Goal: Task Accomplishment & Management: Manage account settings

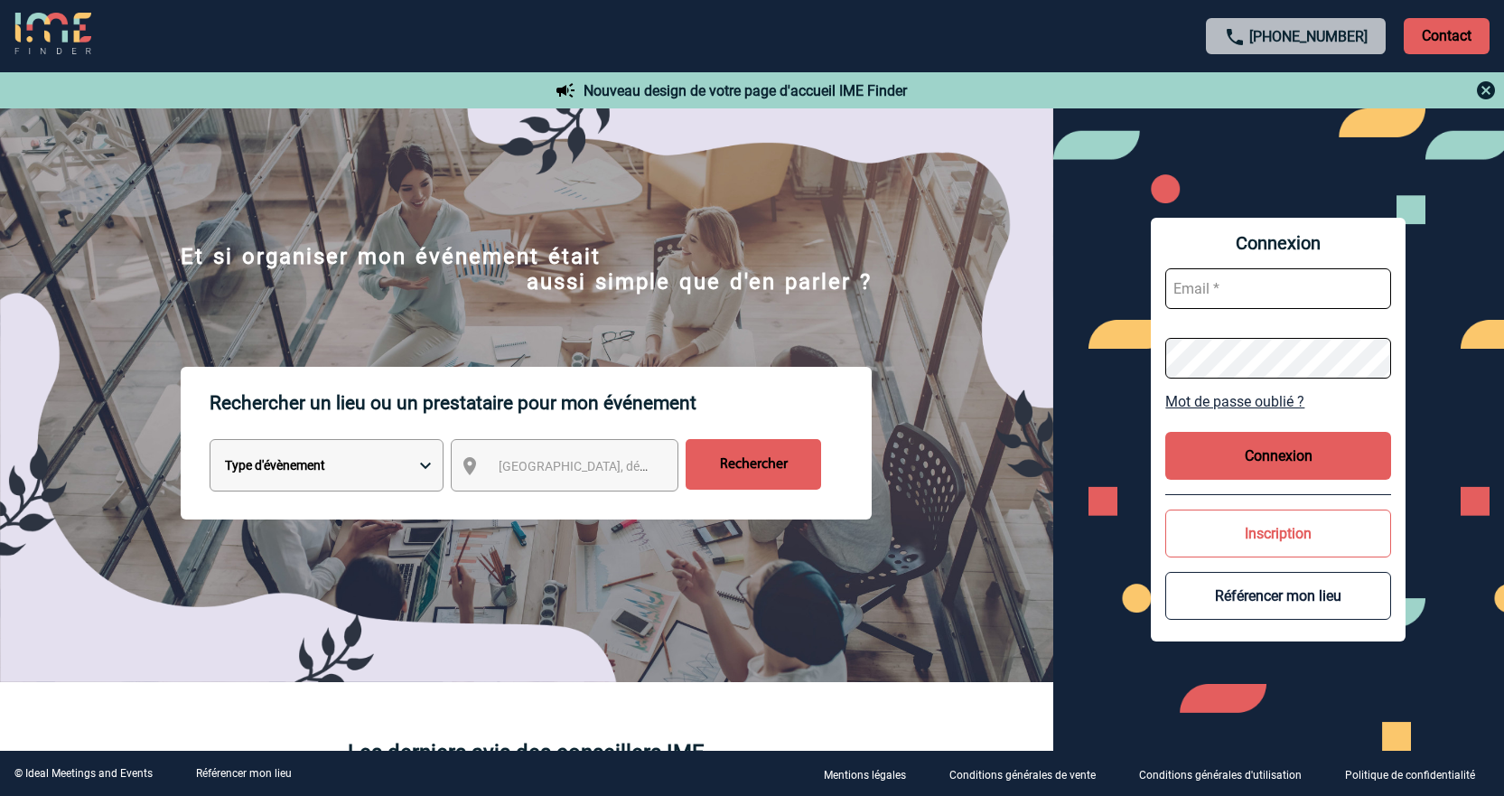
type input "jnetobogalho@ime-groupe.com"
click at [1266, 472] on button "Connexion" at bounding box center [1278, 456] width 226 height 48
type input "jnetobogalho@ime-groupe.com"
click at [1238, 440] on button "Connexion" at bounding box center [1278, 456] width 226 height 48
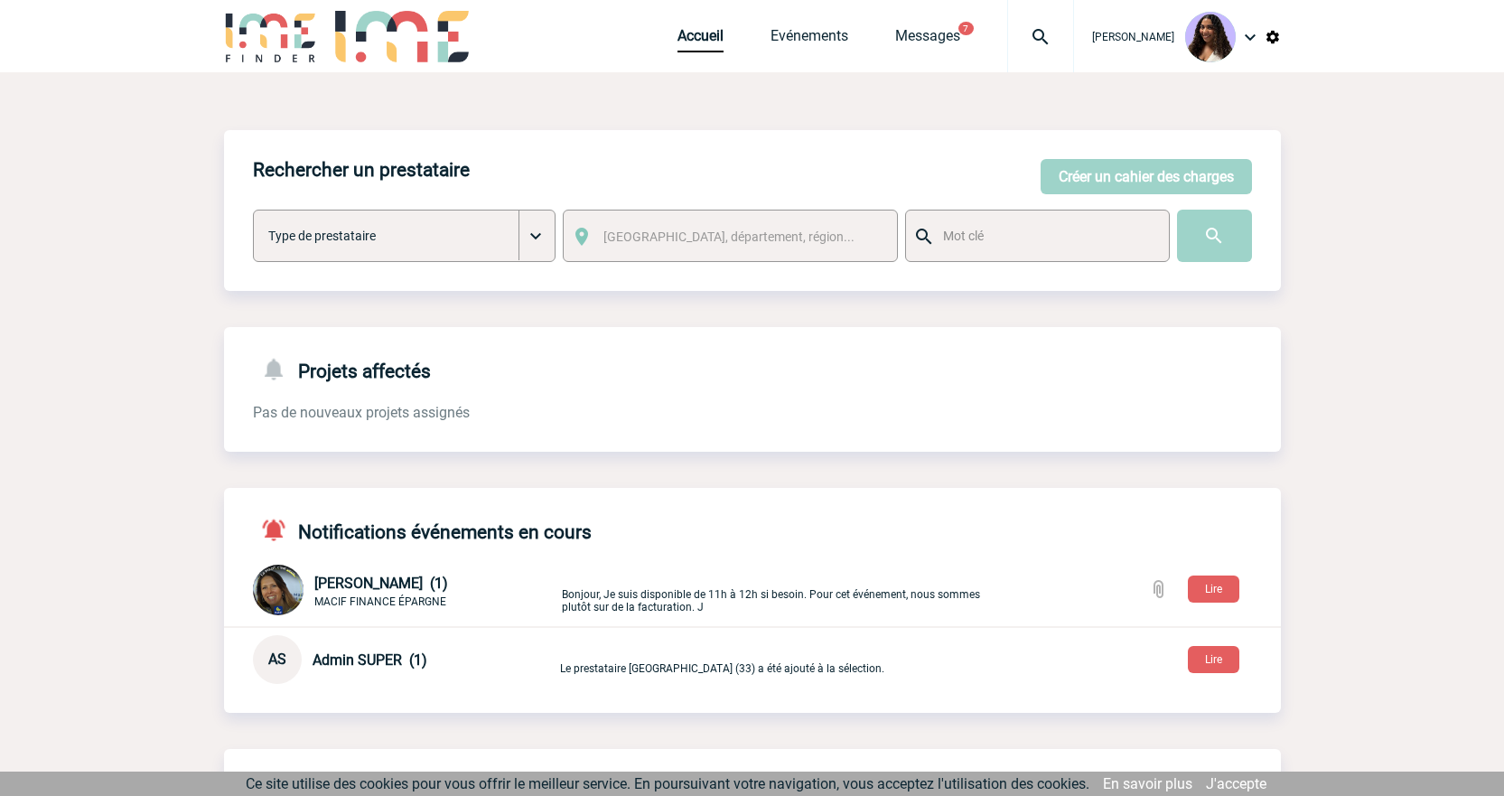
click at [1008, 35] on img at bounding box center [1040, 37] width 65 height 22
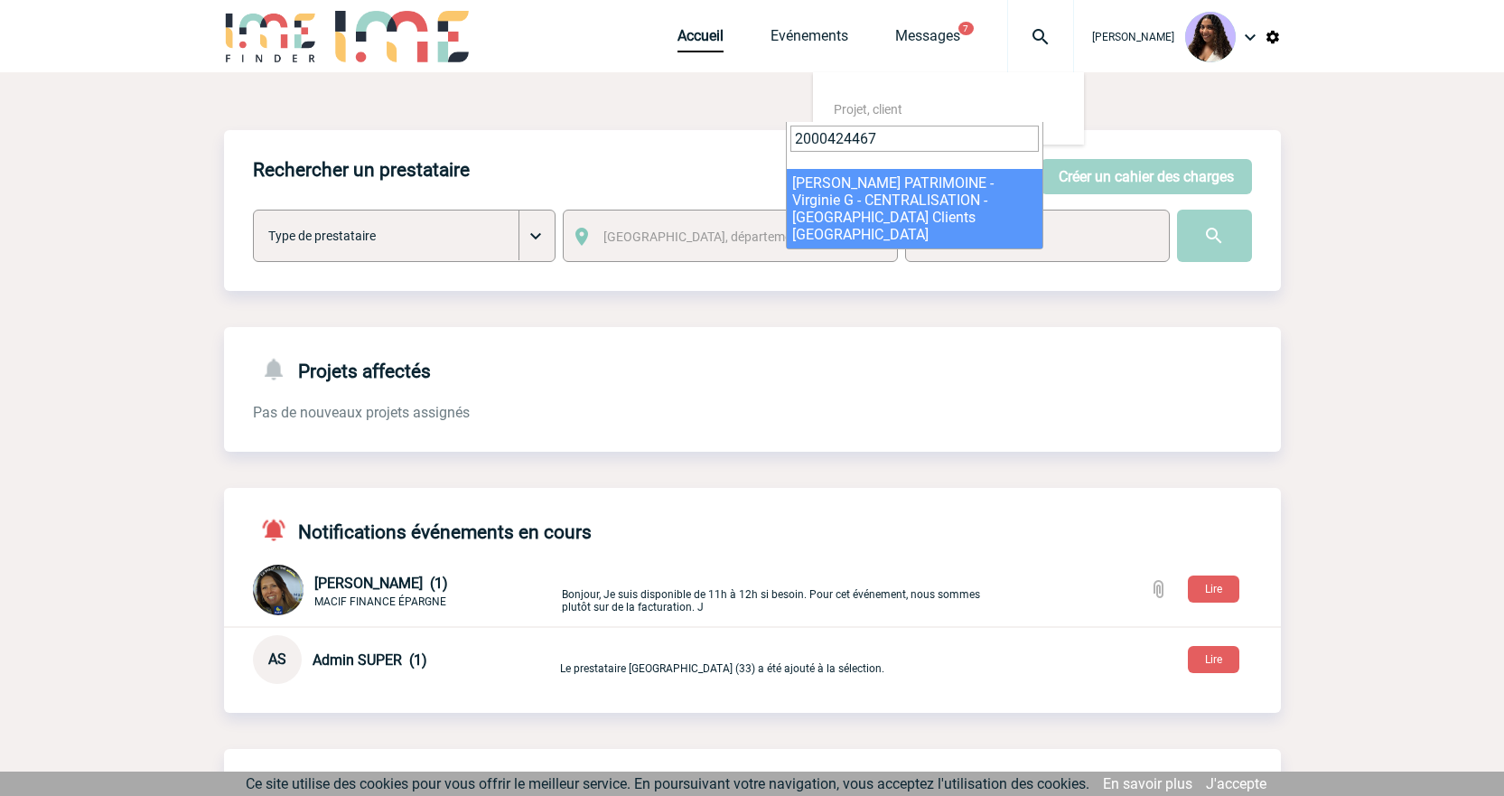
type input "2000424467"
select select "23968"
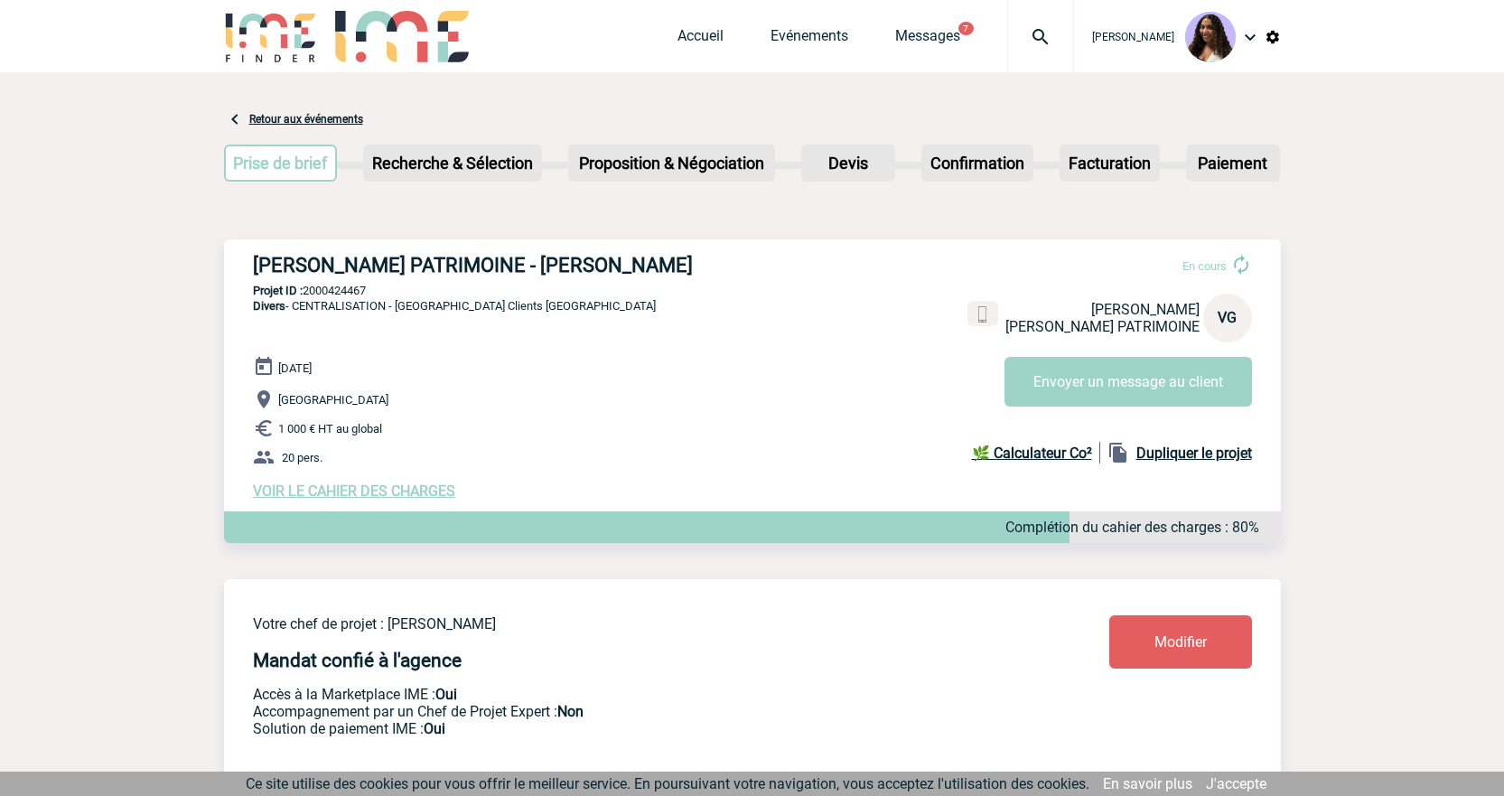
click at [381, 491] on span "VOIR LE CAHIER DES CHARGES" at bounding box center [354, 490] width 202 height 17
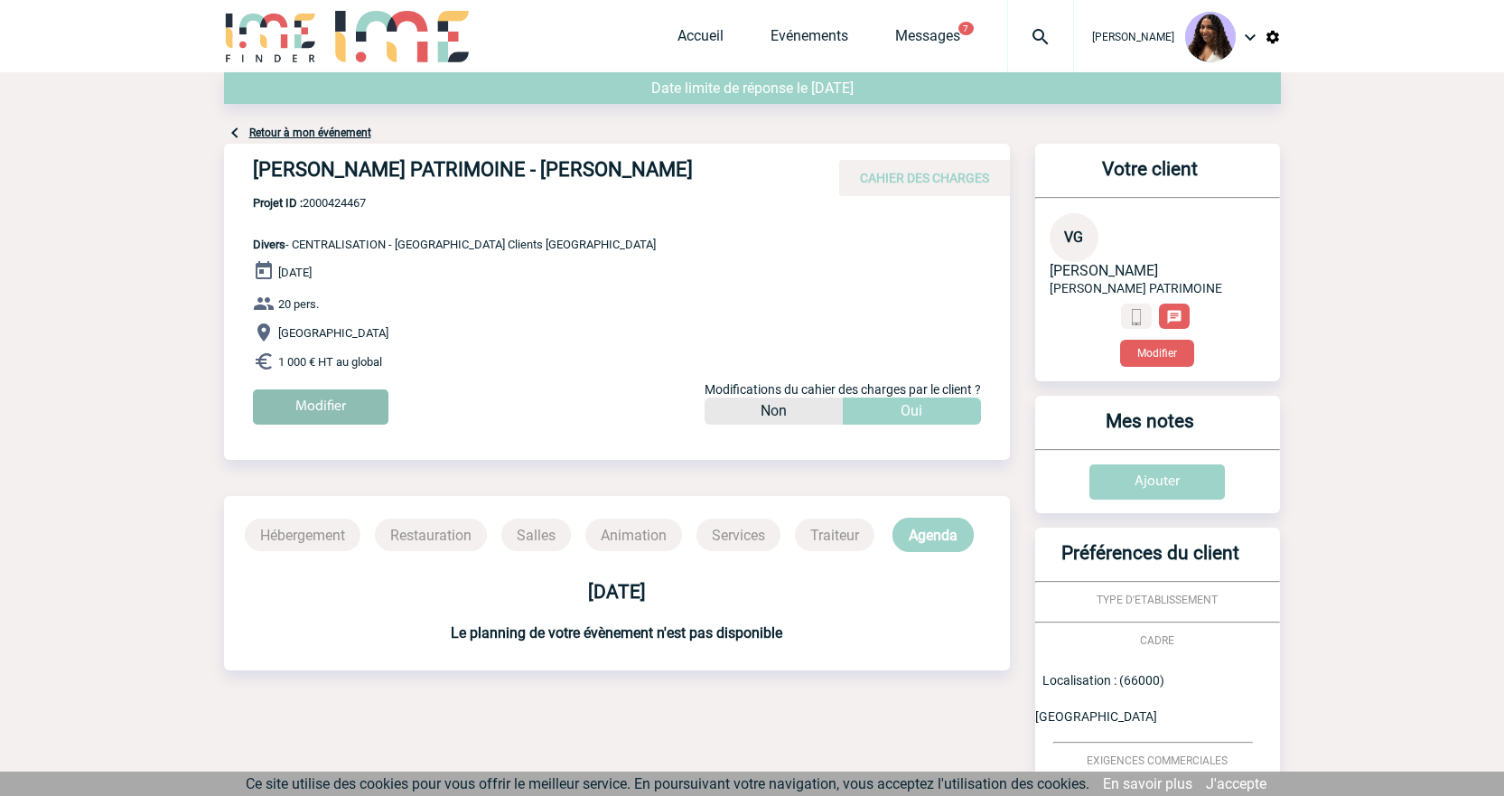
click at [322, 406] on input "Modifier" at bounding box center [321, 406] width 136 height 35
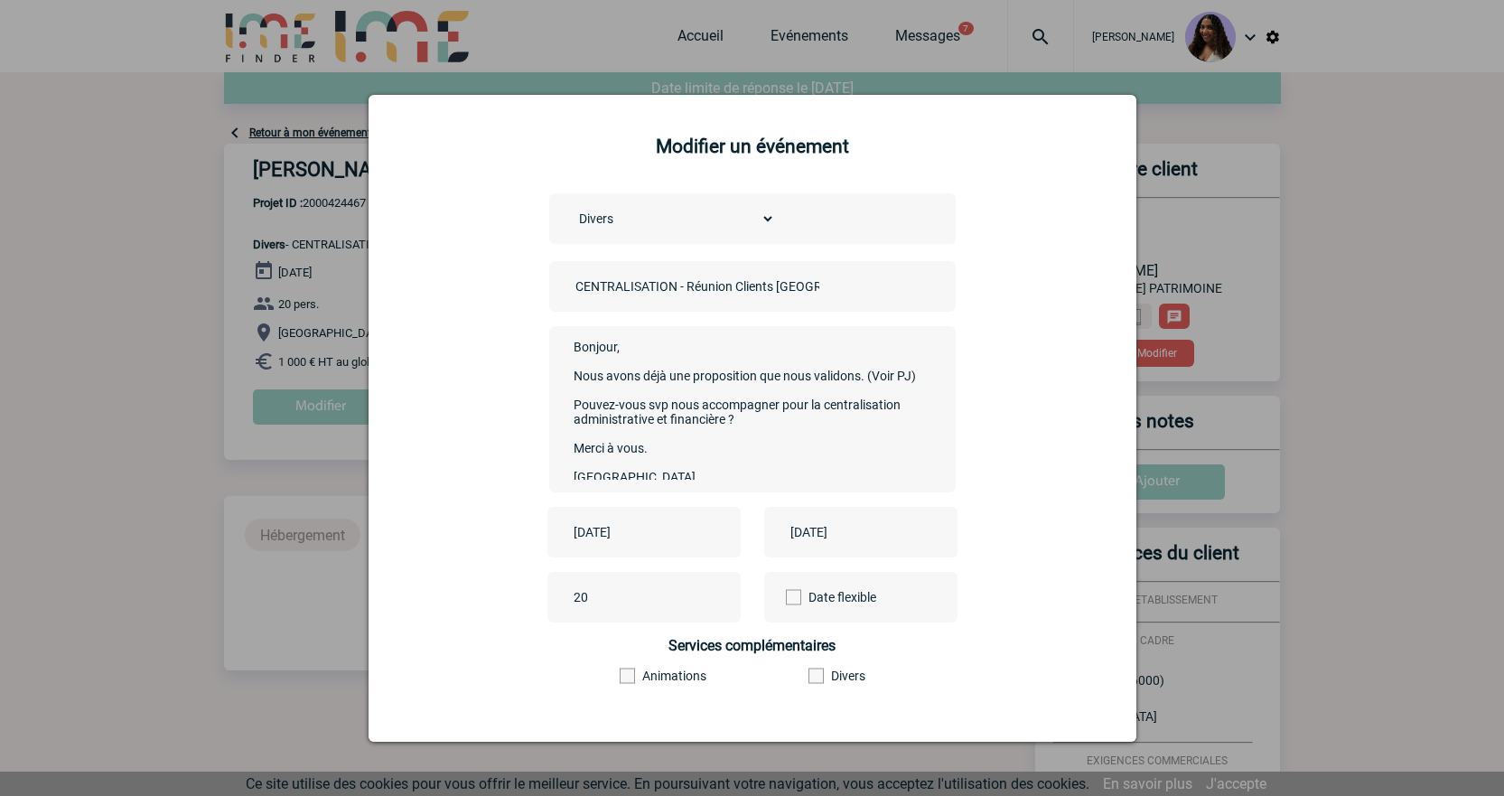
click at [702, 526] on div "[DATE]" at bounding box center [643, 532] width 193 height 51
drag, startPoint x: 654, startPoint y: 534, endPoint x: 665, endPoint y: 534, distance: 10.8
click at [652, 534] on input "[DATE]" at bounding box center [631, 531] width 125 height 23
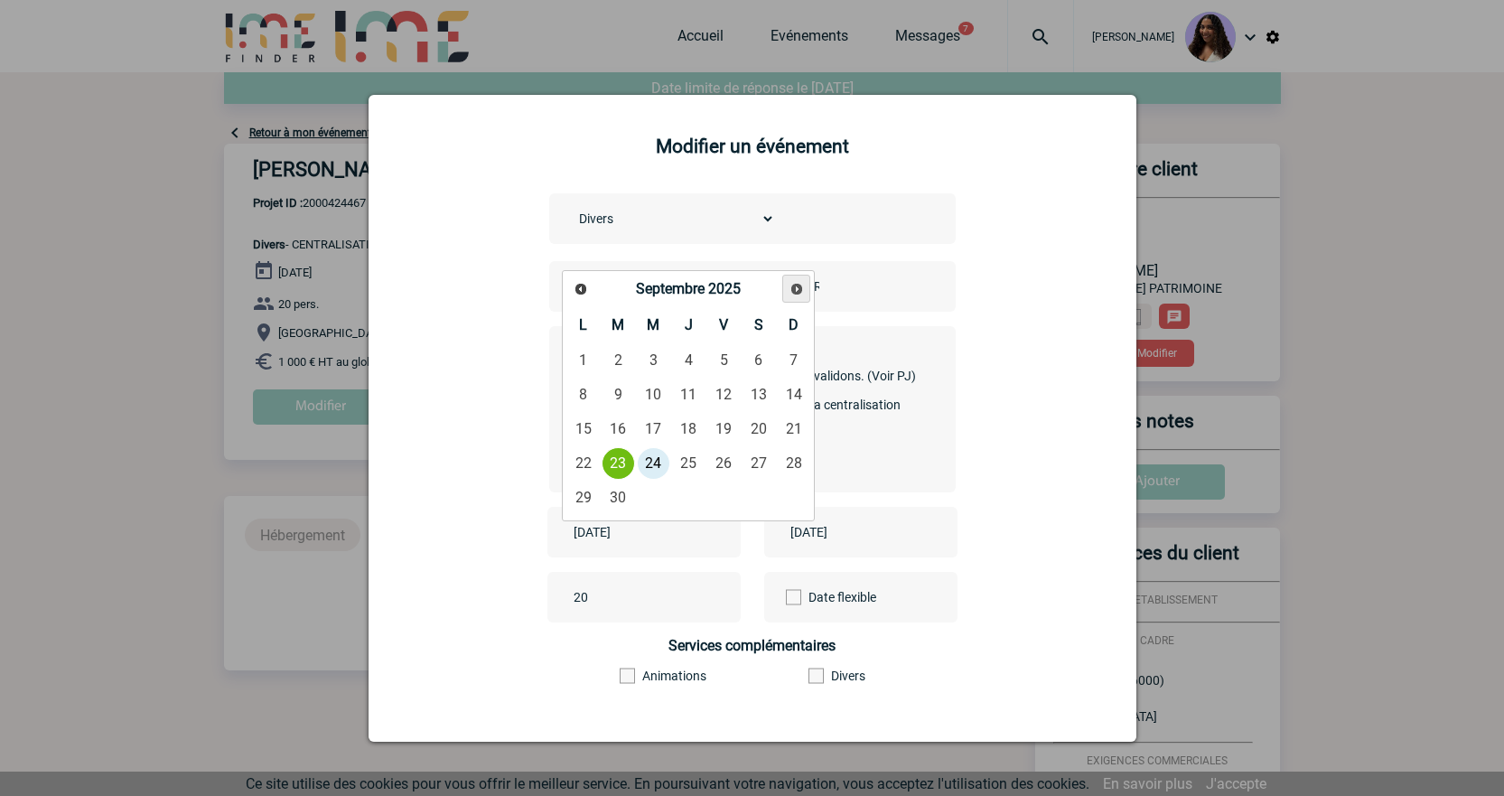
click at [799, 284] on span "Suivant" at bounding box center [797, 289] width 14 height 14
click at [574, 290] on span "Précédent" at bounding box center [581, 289] width 14 height 14
click at [612, 467] on link "18" at bounding box center [618, 463] width 33 height 33
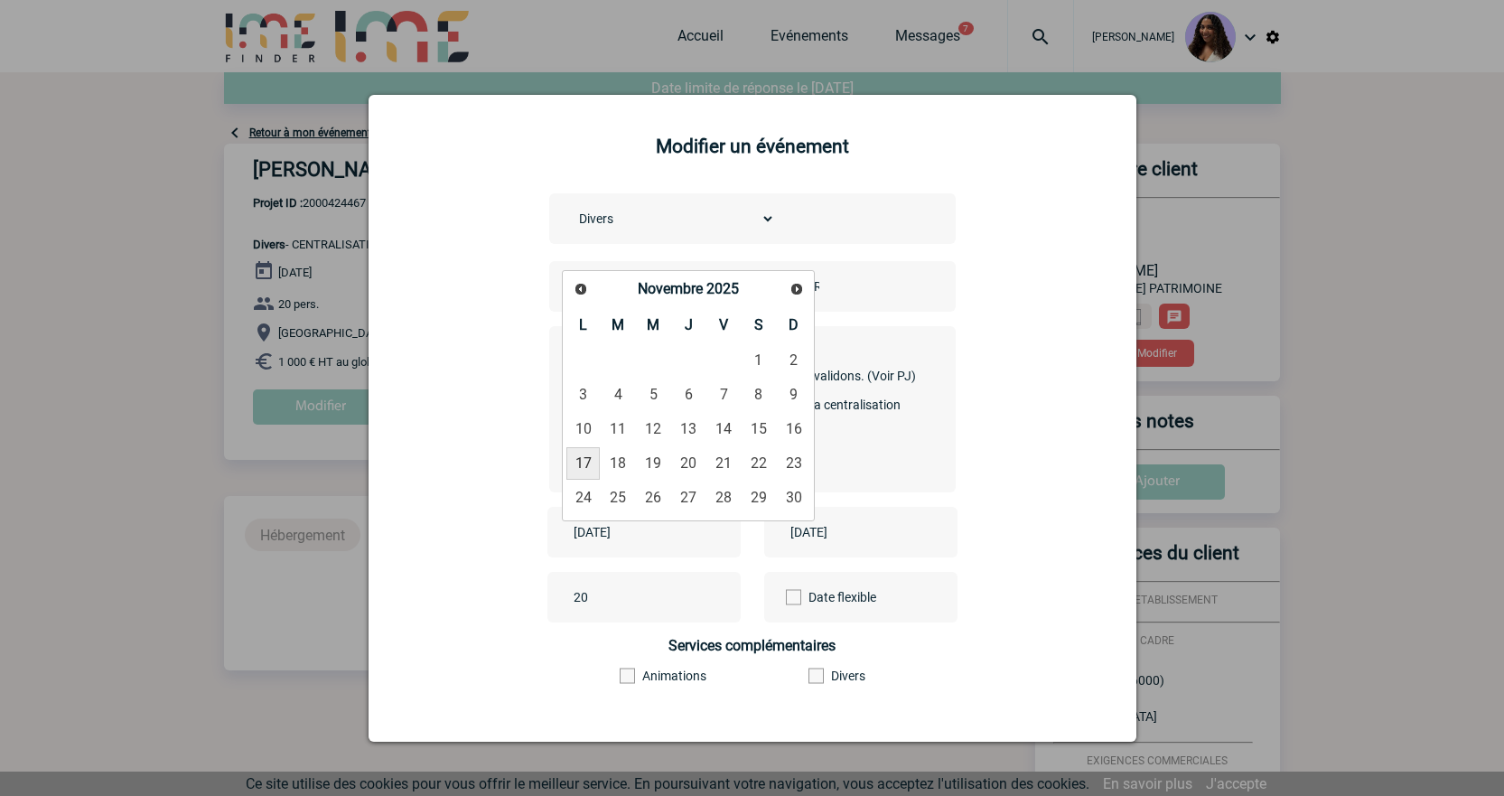
type input "[DATE]"
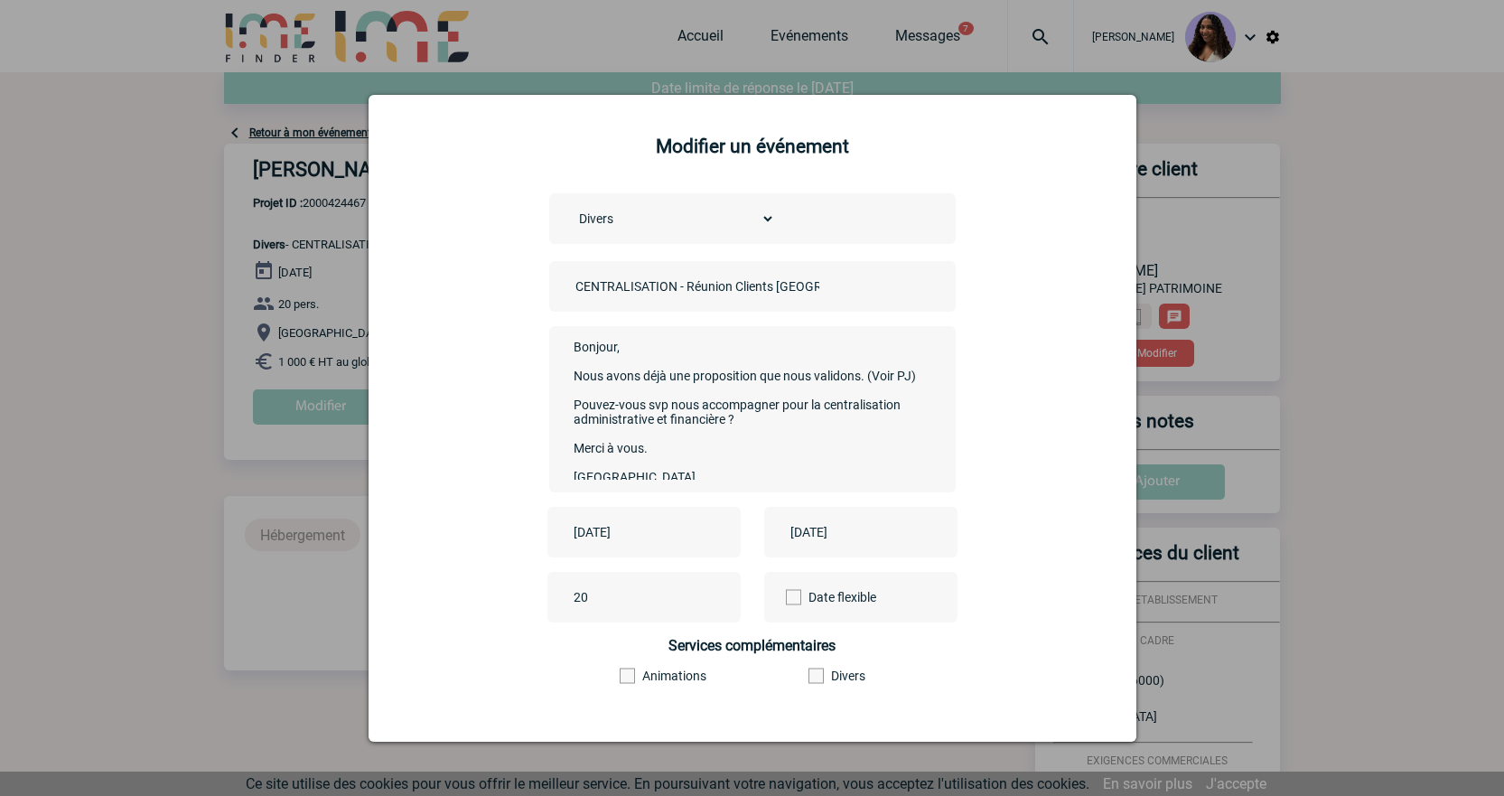
click at [872, 535] on input "[DATE]" at bounding box center [848, 531] width 125 height 23
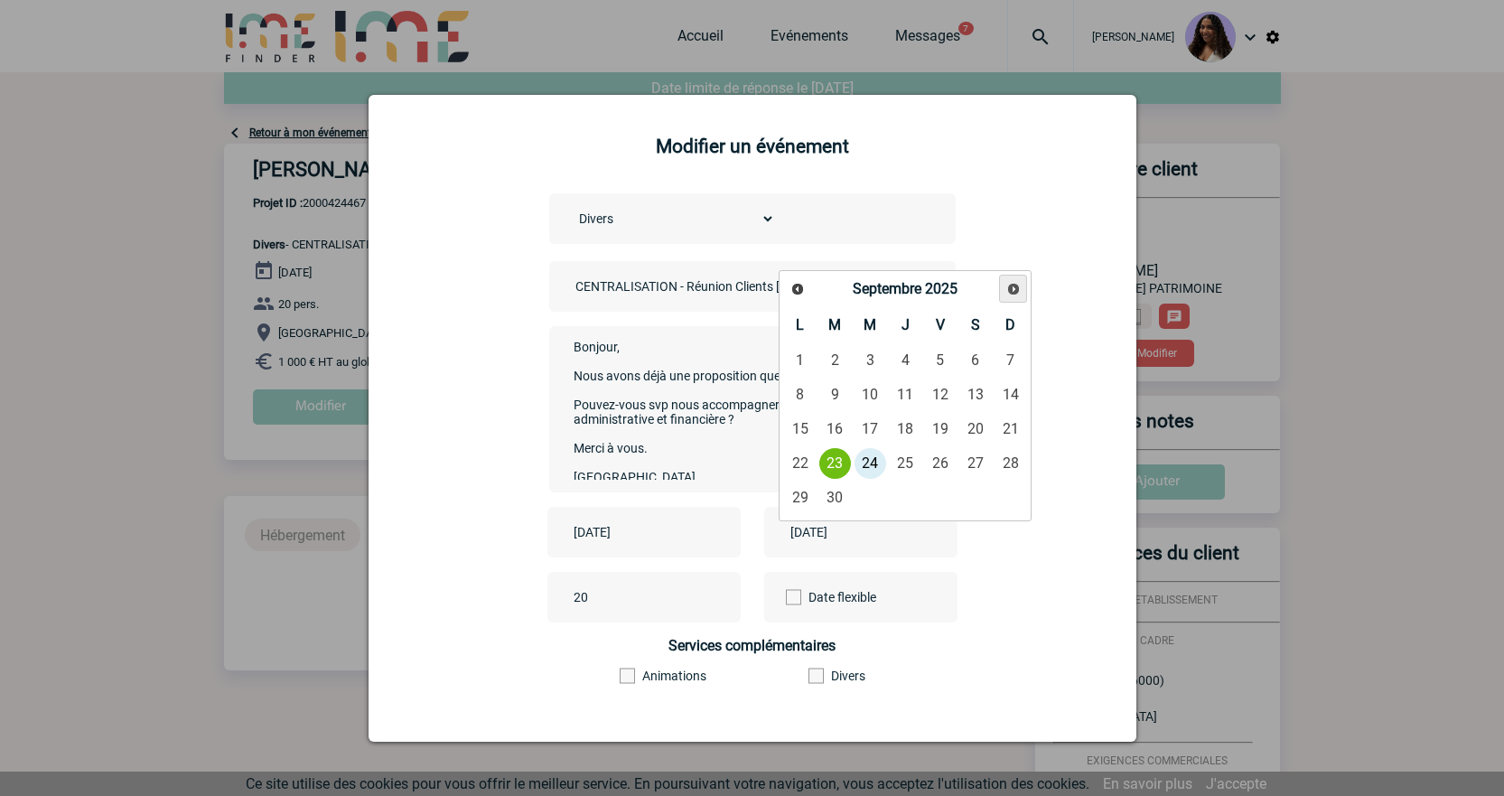
click at [1006, 288] on span "Suivant" at bounding box center [1013, 289] width 14 height 14
click at [839, 463] on link "18" at bounding box center [834, 463] width 33 height 33
type input "[DATE]"
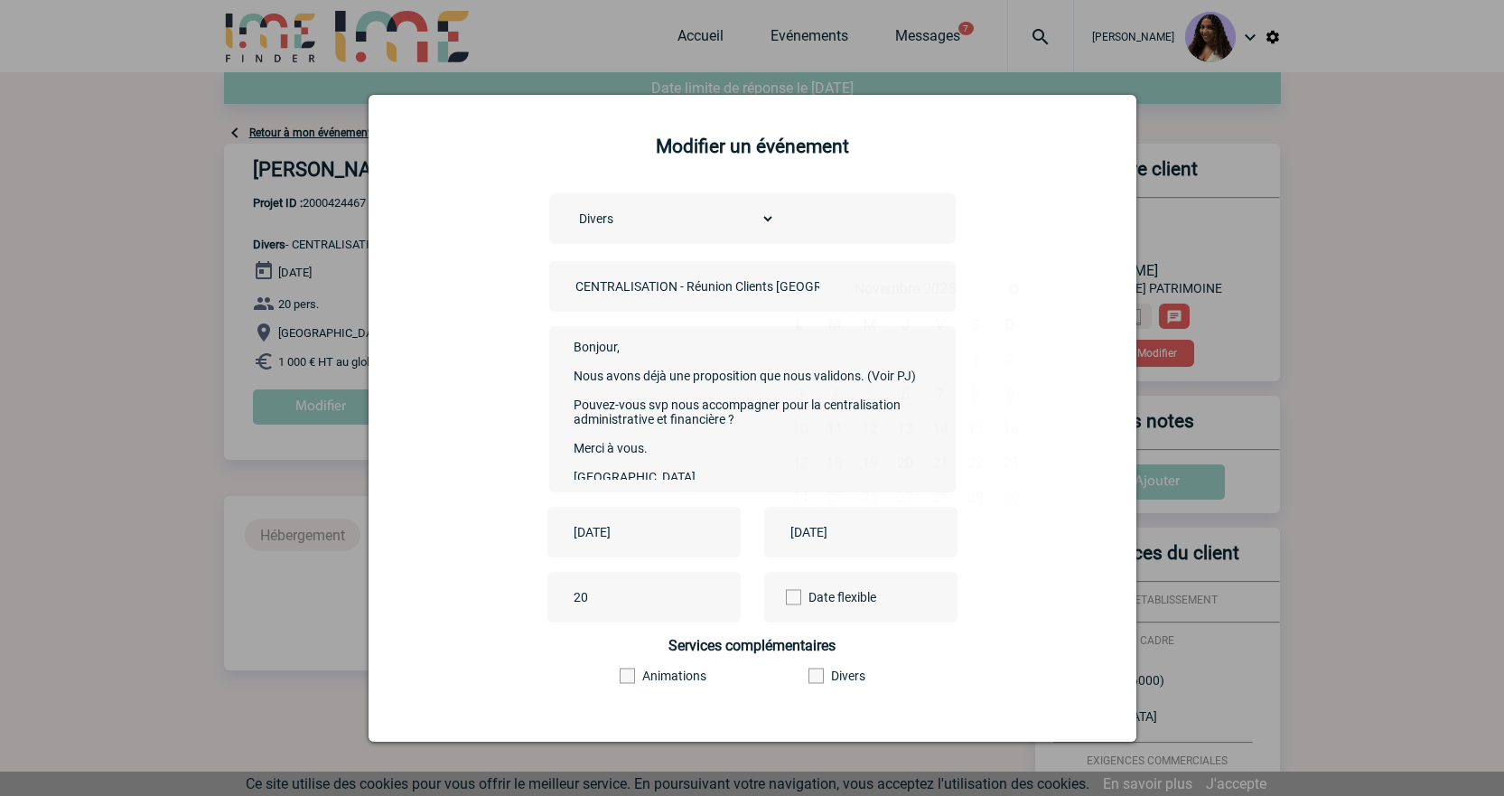
click at [1030, 533] on div "[DATE] [DATE]" at bounding box center [752, 532] width 723 height 51
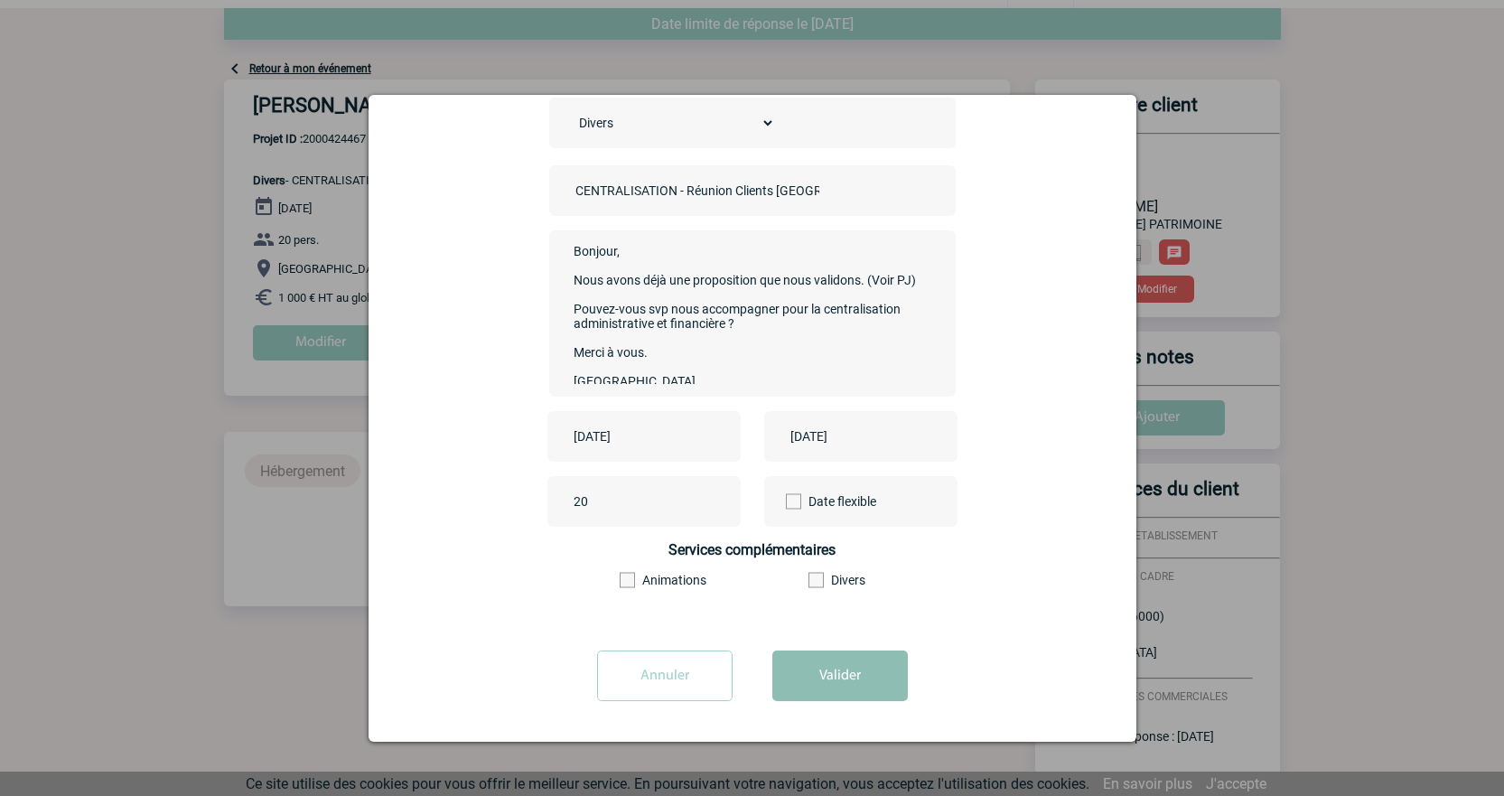
scroll to position [120, 0]
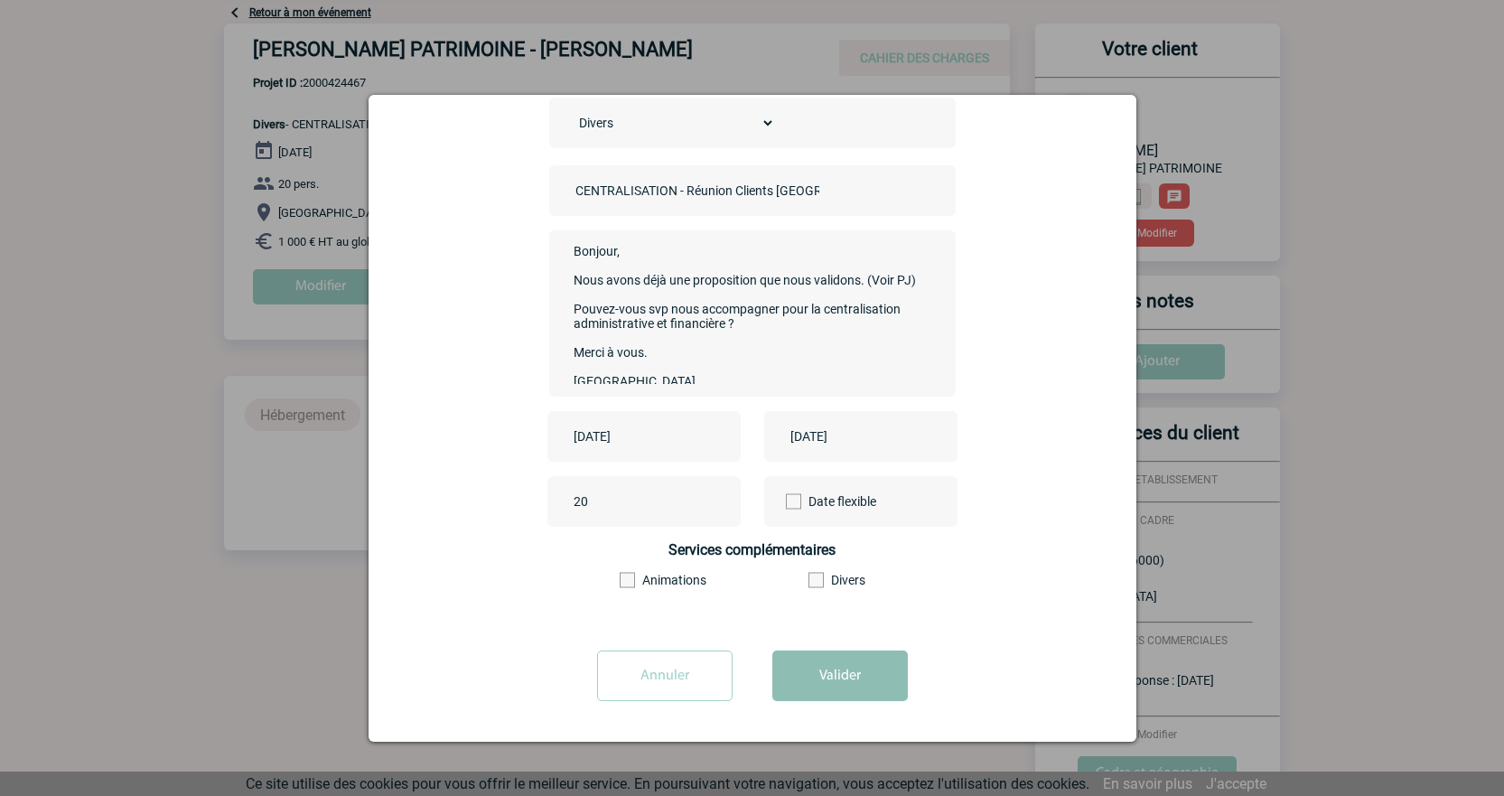
click at [855, 680] on button "Valider" at bounding box center [840, 675] width 136 height 51
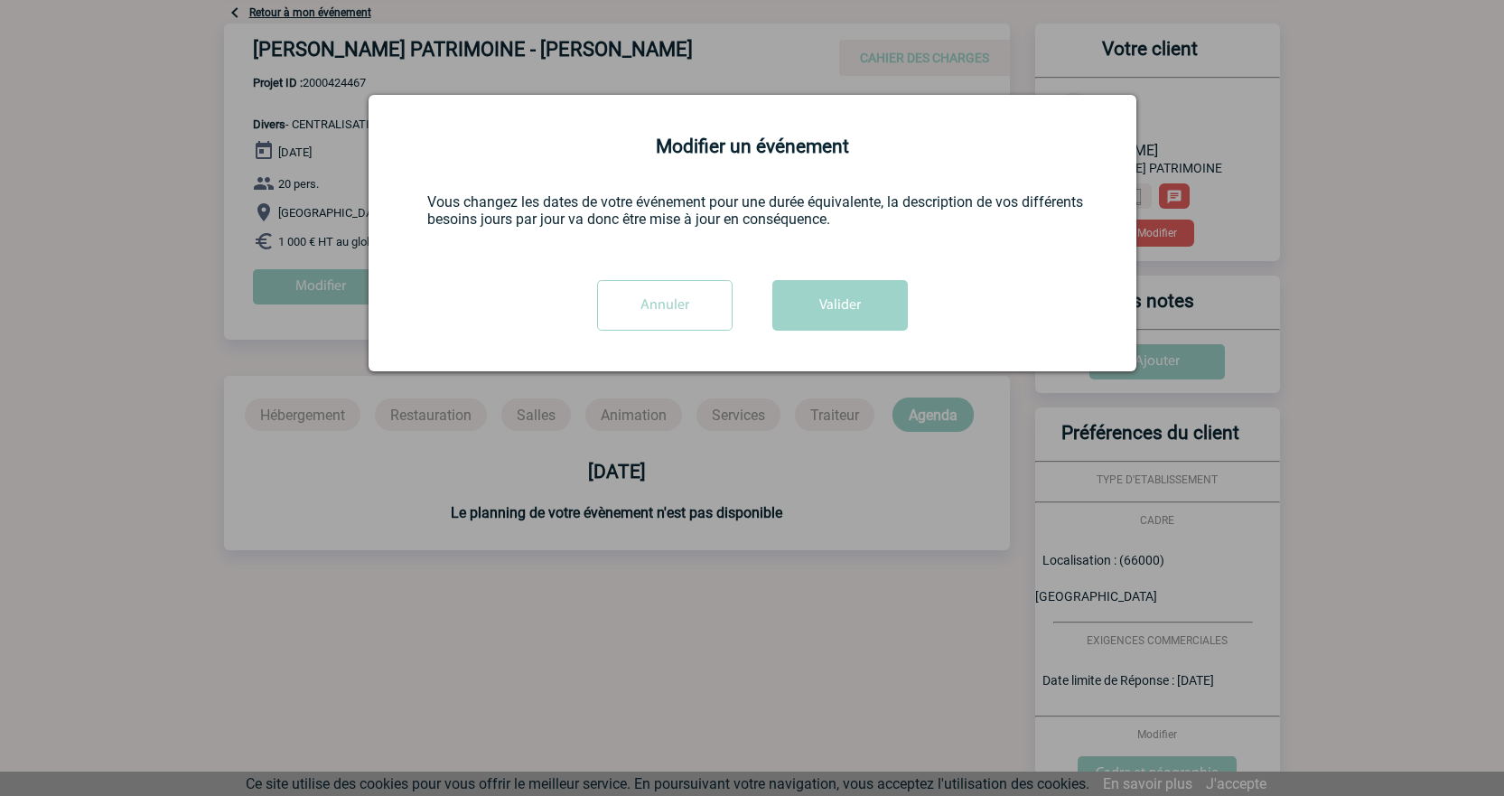
scroll to position [0, 0]
click at [824, 285] on button "Valider" at bounding box center [840, 305] width 136 height 51
